Goal: Contribute content: Add original content to the website for others to see

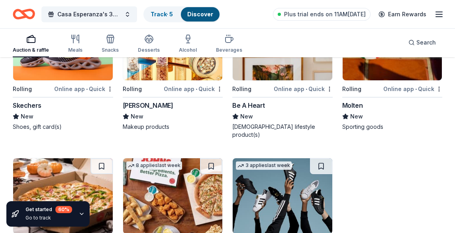
scroll to position [4990, 0]
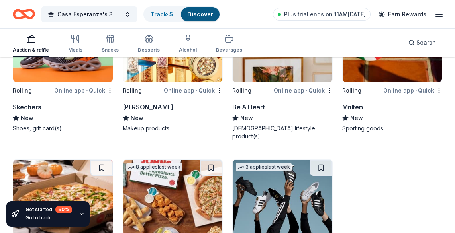
click at [145, 103] on div "Elizabeth Arden" at bounding box center [148, 107] width 51 height 10
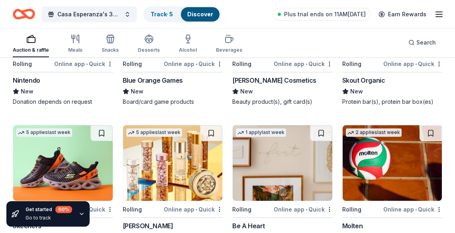
scroll to position [4885, 0]
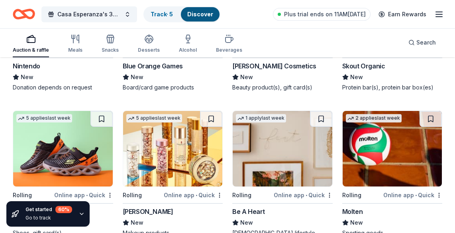
click at [88, 190] on div "Online app • Quick" at bounding box center [83, 195] width 59 height 10
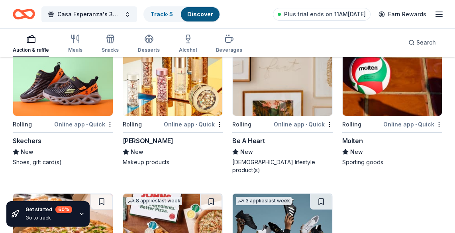
click at [21, 137] on div "Skechers" at bounding box center [27, 141] width 29 height 10
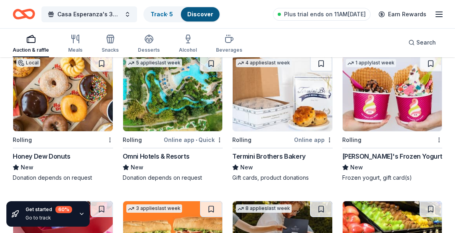
scroll to position [2236, 0]
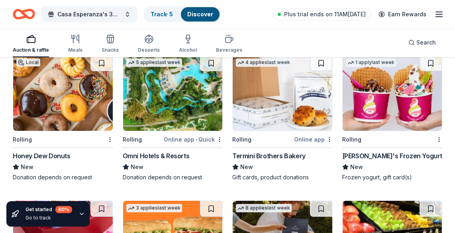
click at [174, 153] on div "Omni Hotels & Resorts" at bounding box center [156, 156] width 67 height 10
click at [27, 151] on div "Honey Dew Donuts" at bounding box center [42, 156] width 58 height 10
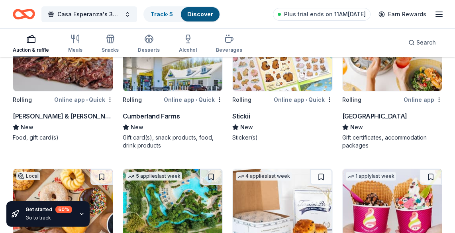
scroll to position [2052, 0]
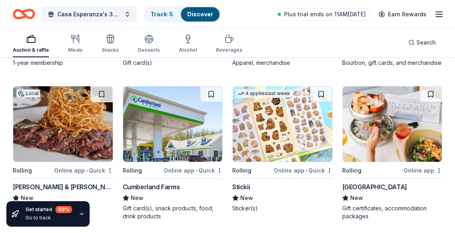
click at [45, 183] on div "Smith & Wollensky" at bounding box center [63, 187] width 100 height 10
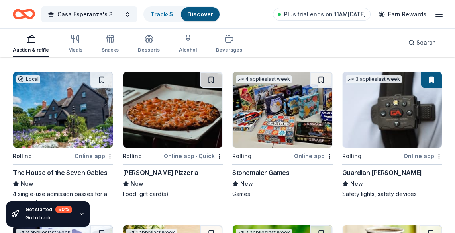
scroll to position [1358, 0]
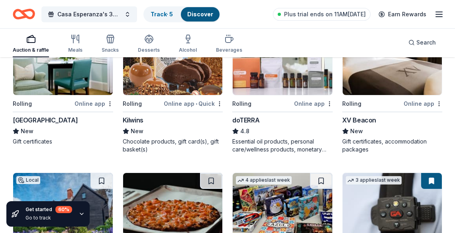
click at [135, 118] on div "Kilwins" at bounding box center [133, 121] width 21 height 10
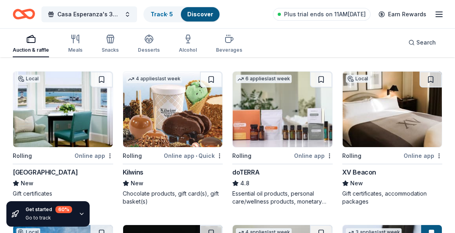
click at [53, 169] on div "Harbor View Hotel" at bounding box center [45, 173] width 65 height 10
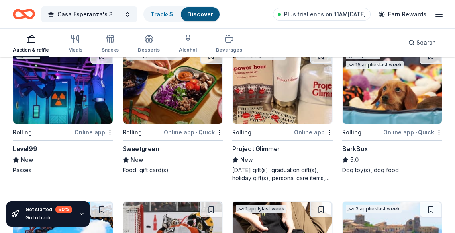
scroll to position [1021, 0]
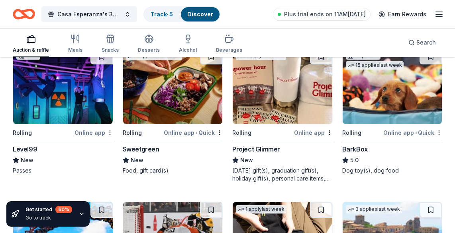
click at [136, 147] on div "Sweetgreen" at bounding box center [141, 150] width 37 height 10
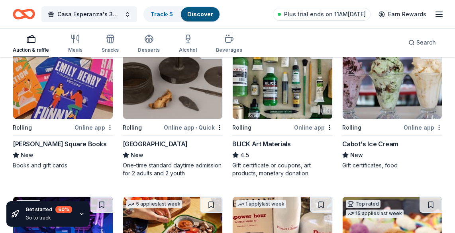
scroll to position [866, 0]
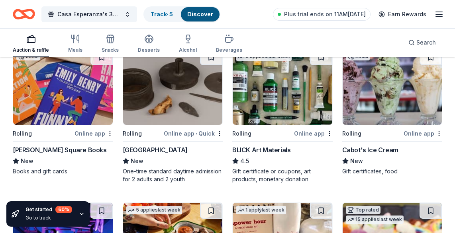
click at [380, 148] on div "Cabot's Ice Cream" at bounding box center [370, 150] width 56 height 10
click at [60, 148] on div "[PERSON_NAME] Square Books" at bounding box center [60, 150] width 94 height 10
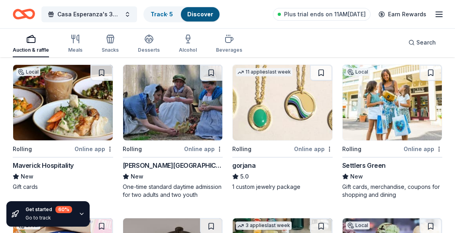
scroll to position [697, 0]
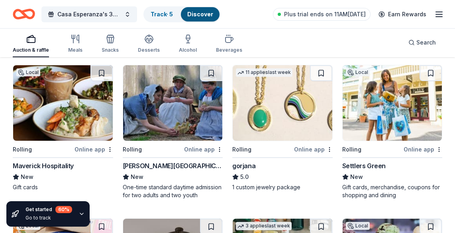
click at [70, 165] on div "Maverick Hospitality" at bounding box center [43, 166] width 61 height 10
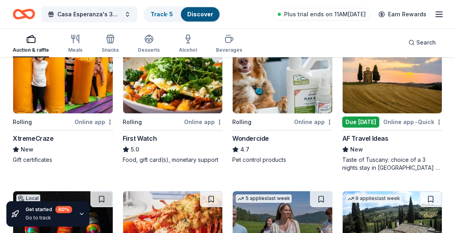
scroll to position [416, 0]
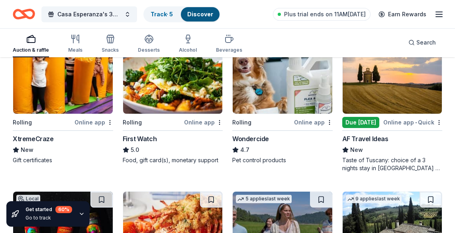
click at [147, 139] on div "First Watch" at bounding box center [140, 139] width 34 height 10
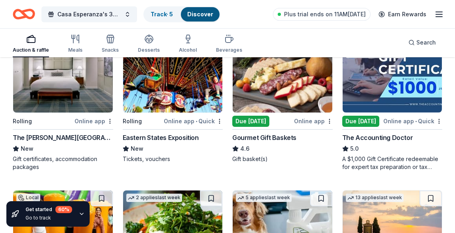
scroll to position [263, 0]
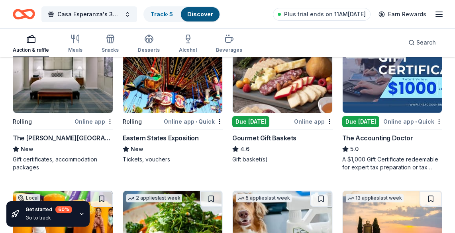
click at [58, 137] on div "The Charles Hotel" at bounding box center [63, 138] width 100 height 10
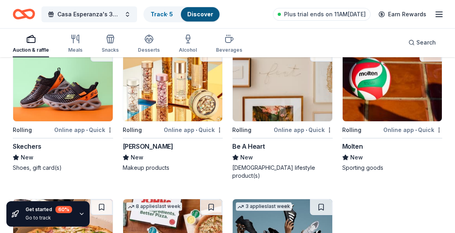
scroll to position [5046, 0]
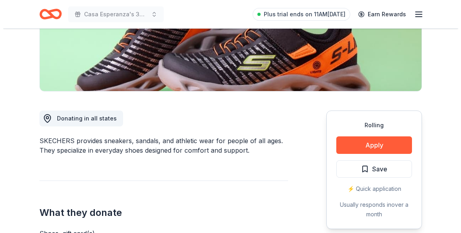
scroll to position [152, 0]
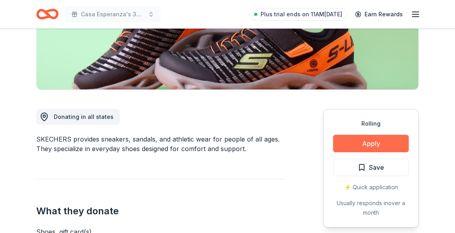
click at [379, 136] on button "Apply" at bounding box center [371, 144] width 76 height 18
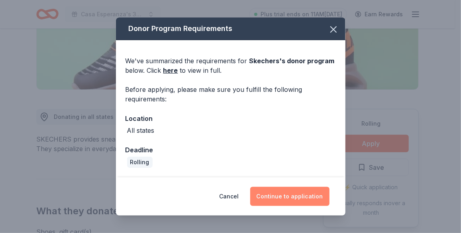
click at [295, 200] on button "Continue to application" at bounding box center [289, 196] width 79 height 19
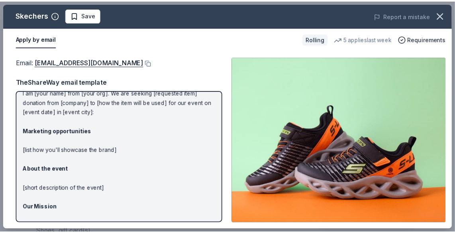
scroll to position [101, 0]
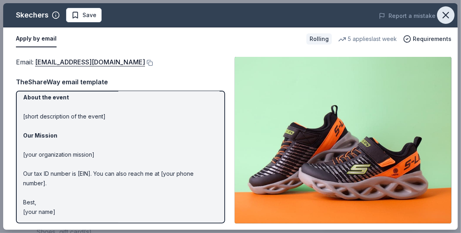
click at [447, 17] on icon "button" at bounding box center [445, 15] width 11 height 11
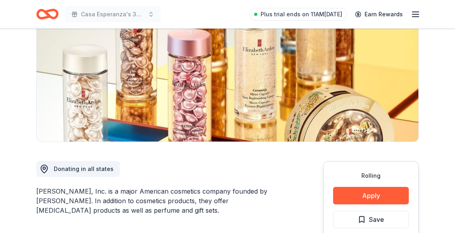
scroll to position [104, 0]
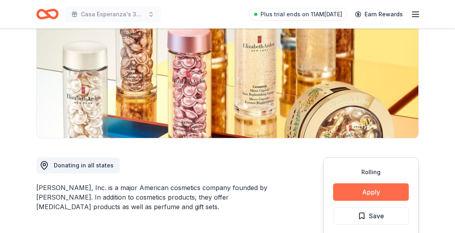
click at [373, 193] on button "Apply" at bounding box center [371, 193] width 76 height 18
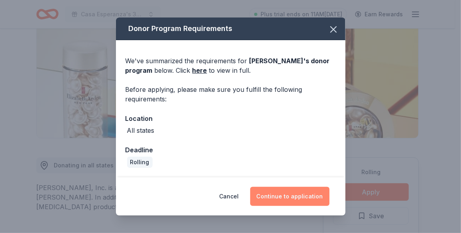
click at [296, 195] on button "Continue to application" at bounding box center [289, 196] width 79 height 19
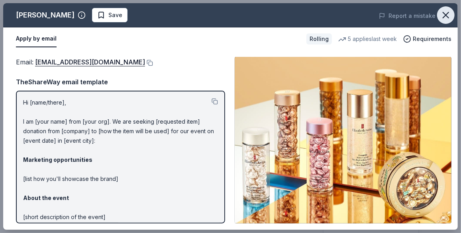
click at [448, 14] on icon "button" at bounding box center [445, 15] width 11 height 11
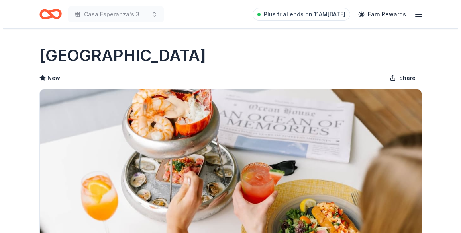
scroll to position [154, 0]
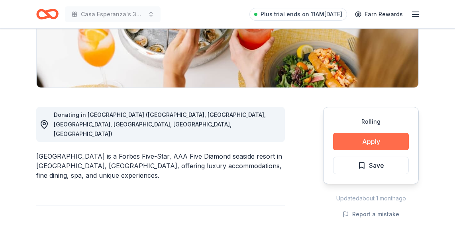
click at [397, 143] on button "Apply" at bounding box center [371, 142] width 76 height 18
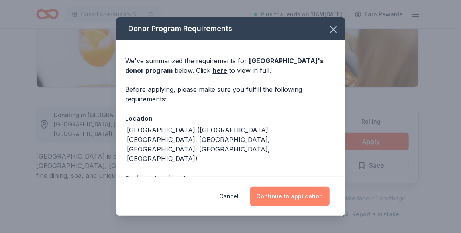
click at [315, 194] on button "Continue to application" at bounding box center [289, 196] width 79 height 19
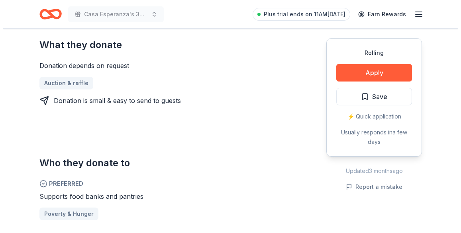
scroll to position [371, 0]
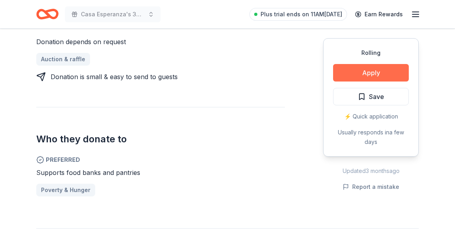
click at [353, 64] on button "Apply" at bounding box center [371, 73] width 76 height 18
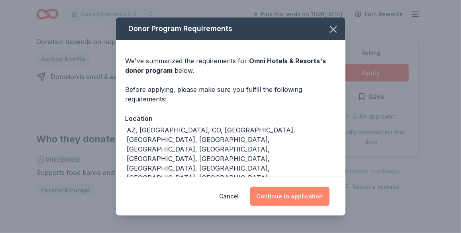
click at [272, 194] on button "Continue to application" at bounding box center [289, 196] width 79 height 19
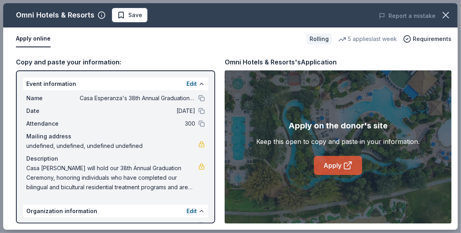
click at [327, 172] on link "Apply" at bounding box center [338, 165] width 48 height 19
drag, startPoint x: 13, startPoint y: 12, endPoint x: 60, endPoint y: 13, distance: 47.4
click at [60, 13] on div "Omni Hotels & Resorts Save" at bounding box center [139, 15] width 273 height 14
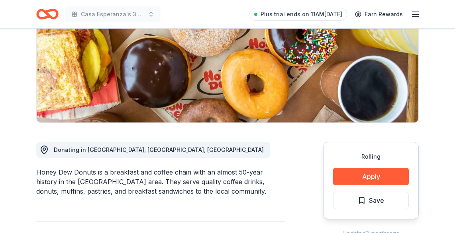
scroll to position [120, 0]
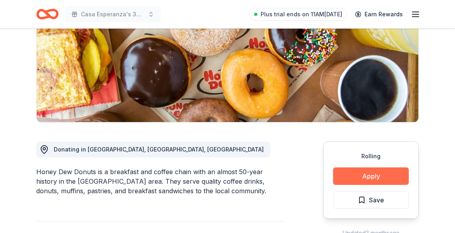
click at [371, 174] on button "Apply" at bounding box center [371, 177] width 76 height 18
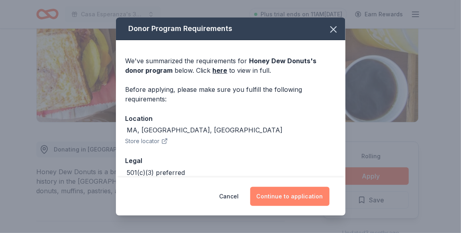
click at [311, 196] on button "Continue to application" at bounding box center [289, 196] width 79 height 19
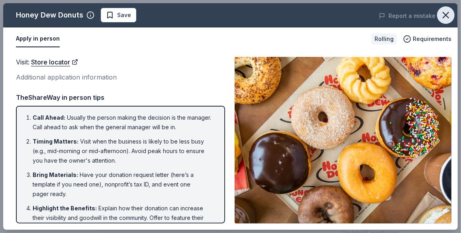
click at [441, 16] on icon "button" at bounding box center [445, 15] width 11 height 11
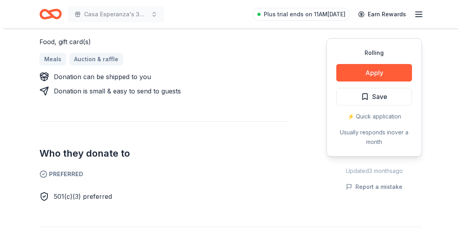
scroll to position [362, 0]
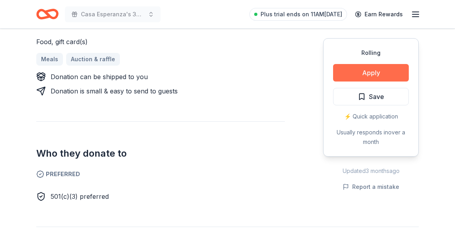
click at [378, 71] on button "Apply" at bounding box center [371, 73] width 76 height 18
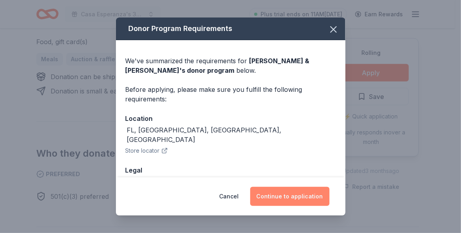
click at [284, 197] on button "Continue to application" at bounding box center [289, 196] width 79 height 19
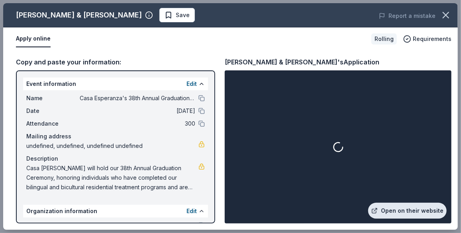
click at [393, 208] on link "Open on their website" at bounding box center [407, 211] width 78 height 16
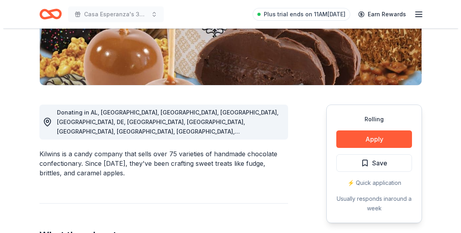
scroll to position [157, 0]
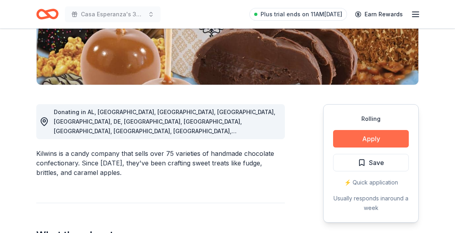
click at [376, 140] on button "Apply" at bounding box center [371, 139] width 76 height 18
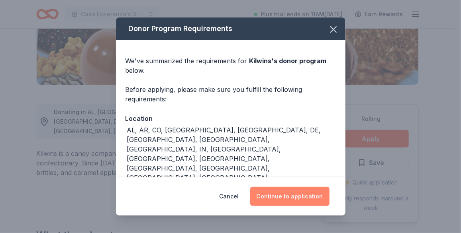
click at [305, 192] on button "Continue to application" at bounding box center [289, 196] width 79 height 19
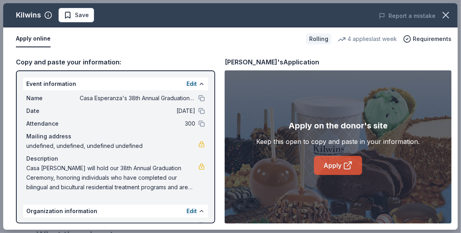
click at [337, 166] on link "Apply" at bounding box center [338, 165] width 48 height 19
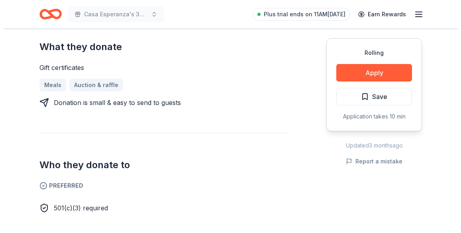
scroll to position [335, 0]
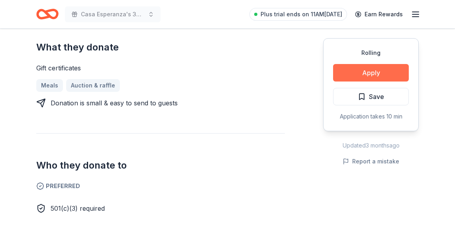
click at [386, 67] on button "Apply" at bounding box center [371, 73] width 76 height 18
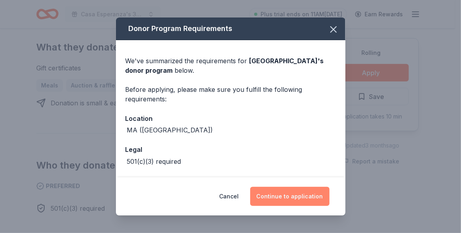
click at [304, 195] on button "Continue to application" at bounding box center [289, 196] width 79 height 19
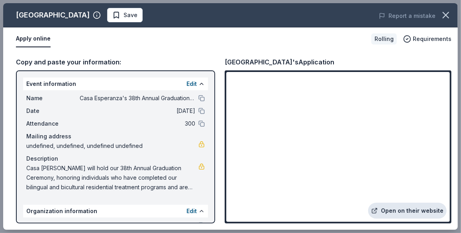
click at [410, 207] on link "Open on their website" at bounding box center [407, 211] width 78 height 16
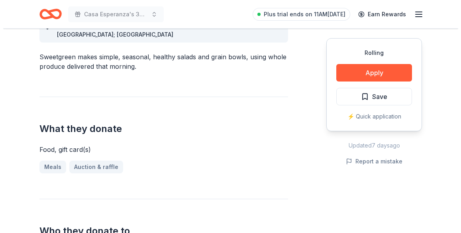
scroll to position [254, 0]
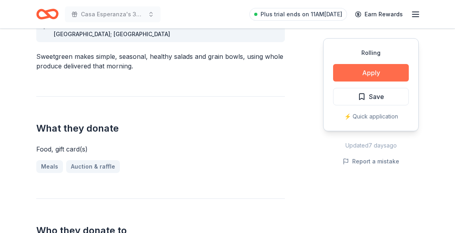
click at [379, 71] on button "Apply" at bounding box center [371, 73] width 76 height 18
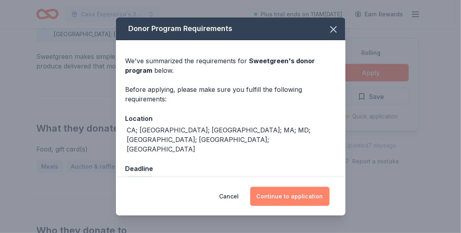
click at [290, 193] on button "Continue to application" at bounding box center [289, 196] width 79 height 19
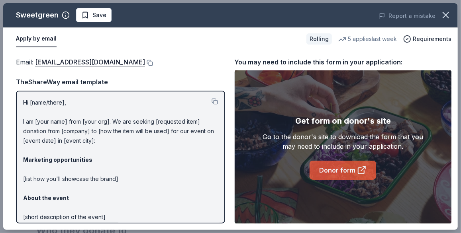
click at [338, 176] on link "Donor form" at bounding box center [343, 170] width 67 height 19
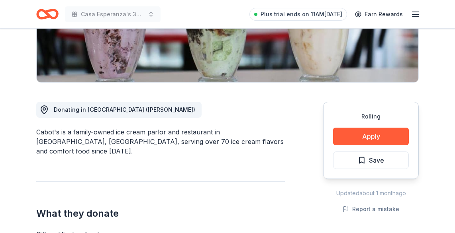
scroll to position [160, 0]
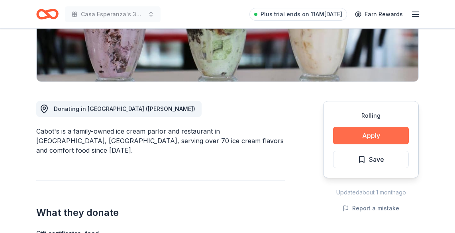
click at [372, 132] on button "Apply" at bounding box center [371, 136] width 76 height 18
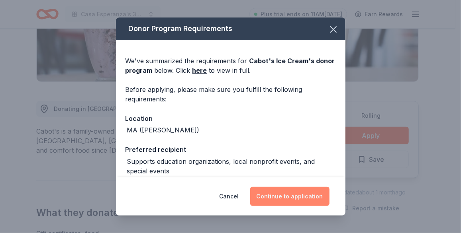
click at [282, 196] on button "Continue to application" at bounding box center [289, 196] width 79 height 19
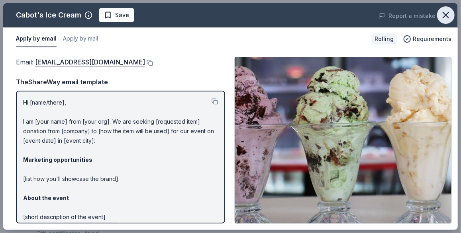
click at [445, 12] on icon "button" at bounding box center [445, 15] width 11 height 11
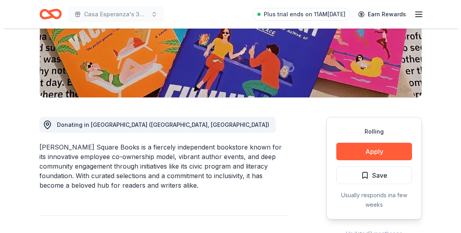
scroll to position [145, 0]
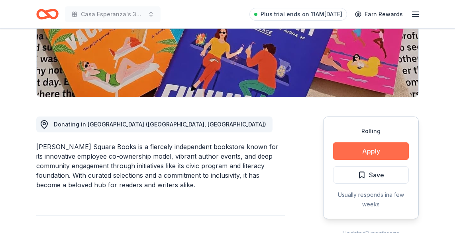
click at [354, 151] on button "Apply" at bounding box center [371, 152] width 76 height 18
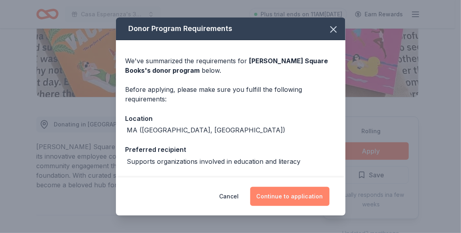
click at [308, 194] on button "Continue to application" at bounding box center [289, 196] width 79 height 19
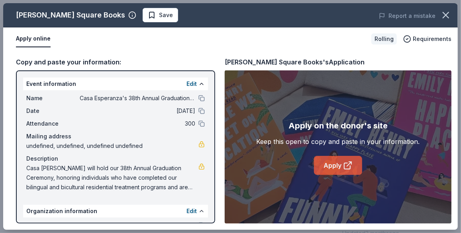
click at [345, 170] on icon at bounding box center [348, 166] width 10 height 10
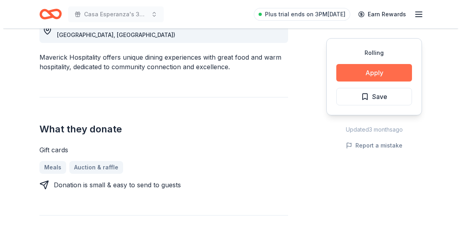
scroll to position [243, 0]
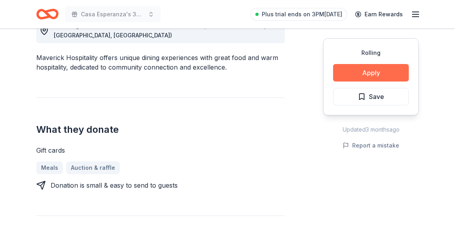
click at [360, 71] on button "Apply" at bounding box center [371, 73] width 76 height 18
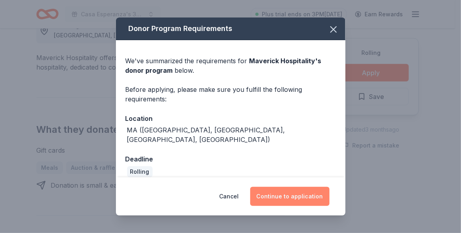
click at [286, 196] on button "Continue to application" at bounding box center [289, 196] width 79 height 19
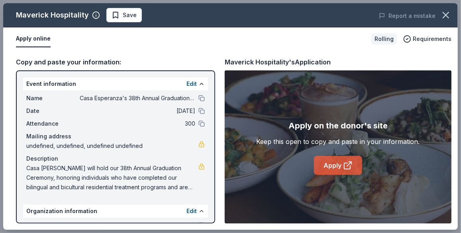
click at [329, 163] on link "Apply" at bounding box center [338, 165] width 48 height 19
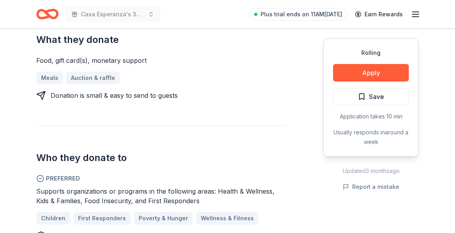
scroll to position [353, 0]
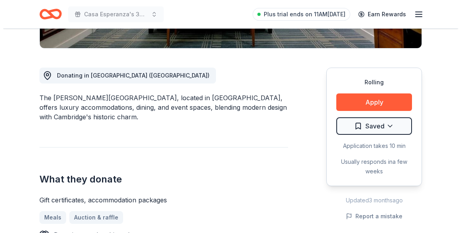
scroll to position [203, 0]
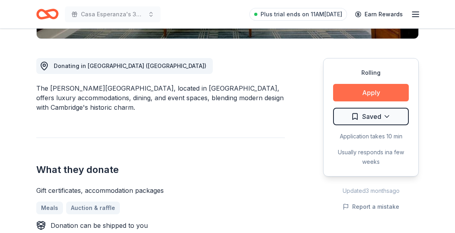
click at [379, 94] on button "Apply" at bounding box center [371, 93] width 76 height 18
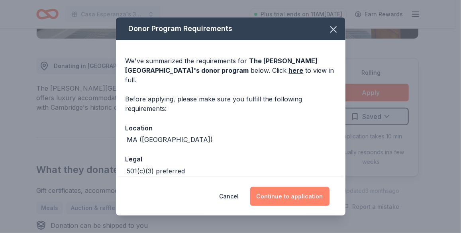
click at [298, 195] on button "Continue to application" at bounding box center [289, 196] width 79 height 19
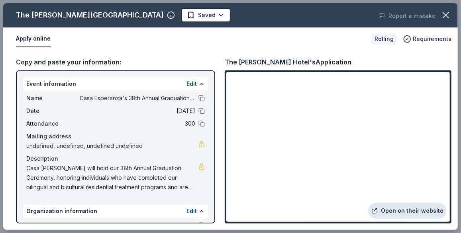
click at [403, 209] on link "Open on their website" at bounding box center [407, 211] width 78 height 16
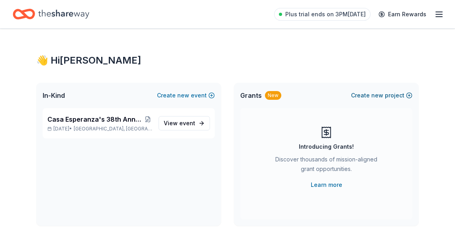
click at [374, 94] on span "new" at bounding box center [377, 96] width 12 height 10
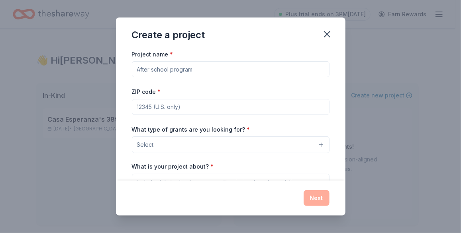
click at [177, 69] on input "Project name *" at bounding box center [231, 69] width 198 height 16
type input "General Operating"
click at [167, 113] on input "ZIP code *" at bounding box center [231, 107] width 198 height 16
type input "02143"
type textarea "Casa [PERSON_NAME]"
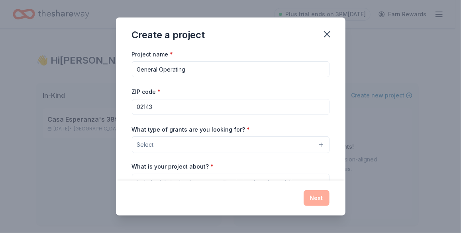
scroll to position [3, 0]
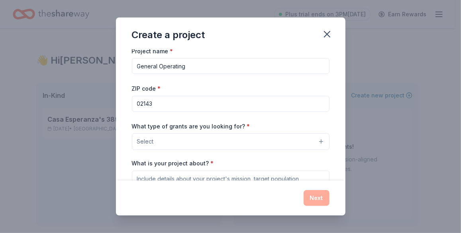
click at [207, 143] on button "Select" at bounding box center [231, 141] width 198 height 17
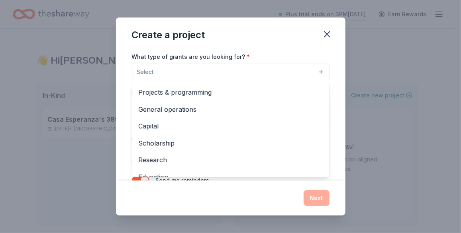
scroll to position [74, 0]
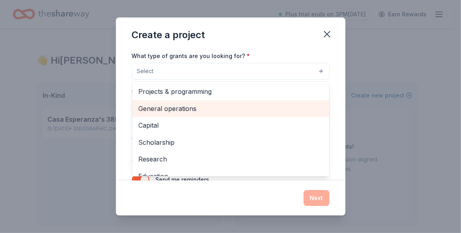
click at [190, 107] on span "General operations" at bounding box center [231, 109] width 184 height 10
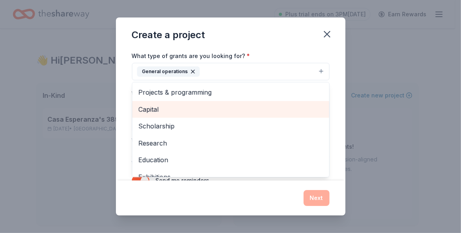
click at [144, 111] on span "Capital" at bounding box center [231, 109] width 184 height 10
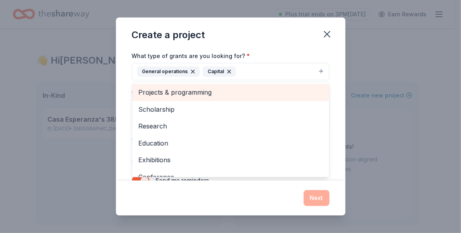
click at [154, 93] on span "Projects & programming" at bounding box center [231, 92] width 184 height 10
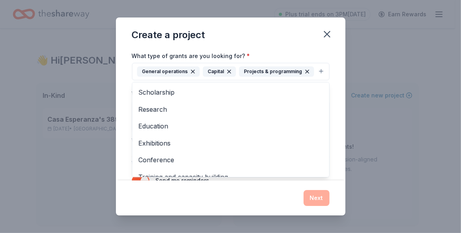
click at [127, 106] on div "Project name * General Operating ZIP code * 02143 What type of grants are you l…" at bounding box center [230, 115] width 229 height 132
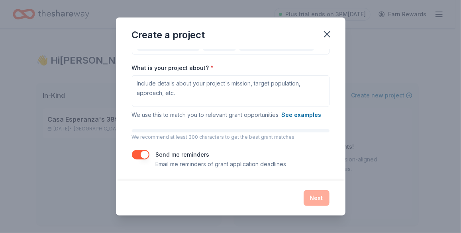
scroll to position [100, 0]
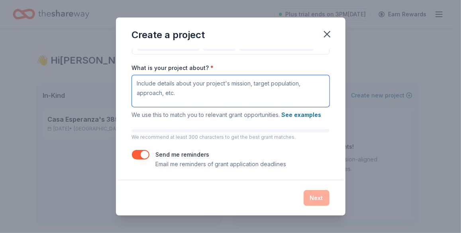
click at [200, 95] on textarea "What is your project about? *" at bounding box center [231, 91] width 198 height 32
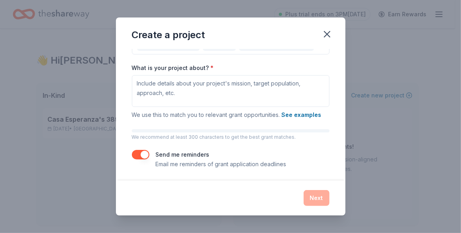
click at [40, 98] on div "Create a project Project name * General Operating ZIP code * 02143 What type of…" at bounding box center [230, 116] width 461 height 233
